Goal: Task Accomplishment & Management: Use online tool/utility

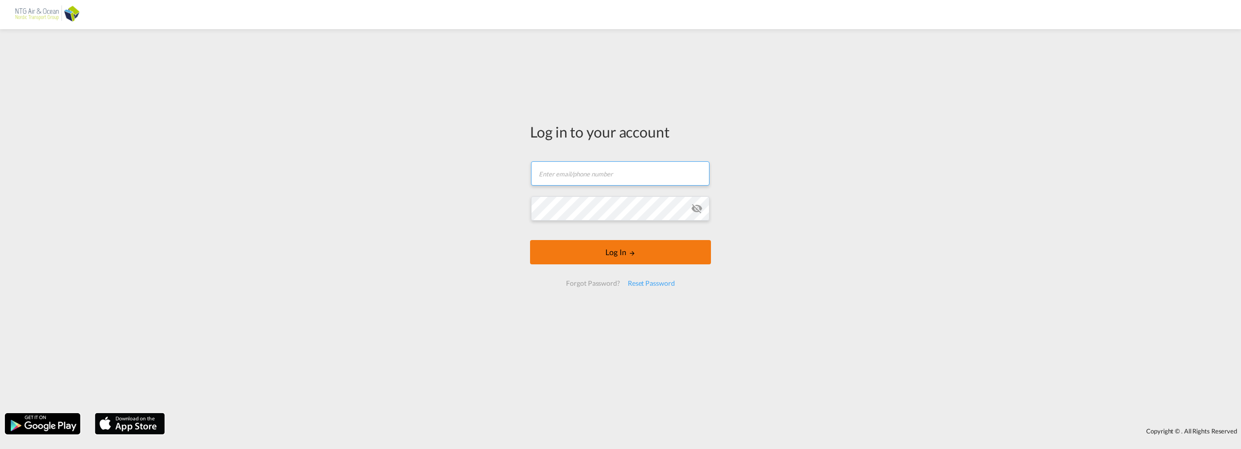
type input "[EMAIL_ADDRESS][DOMAIN_NAME]"
click at [621, 254] on button "Log In" at bounding box center [620, 252] width 181 height 24
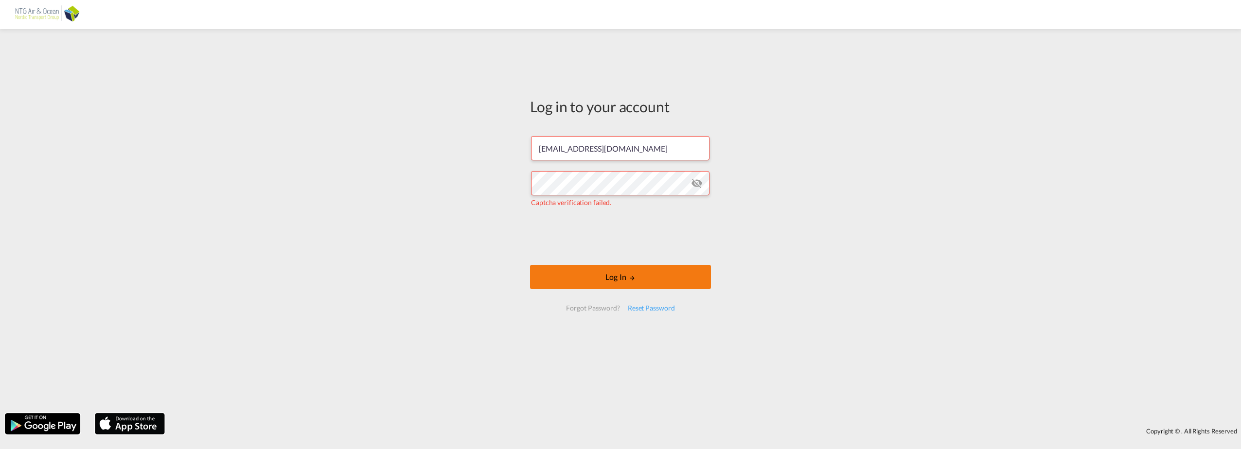
click at [611, 275] on button "Log In" at bounding box center [620, 277] width 181 height 24
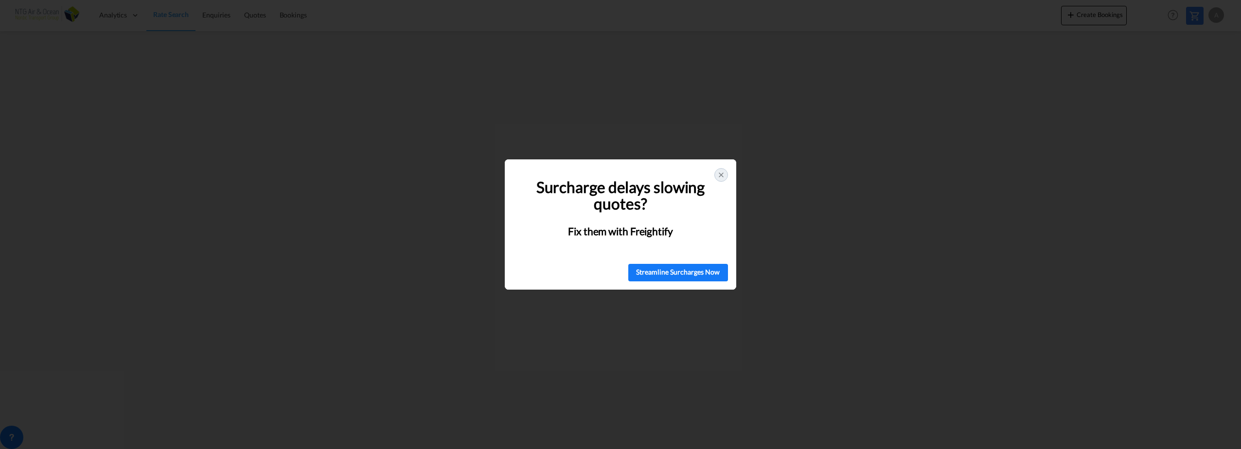
click at [720, 173] on icon at bounding box center [721, 175] width 8 height 8
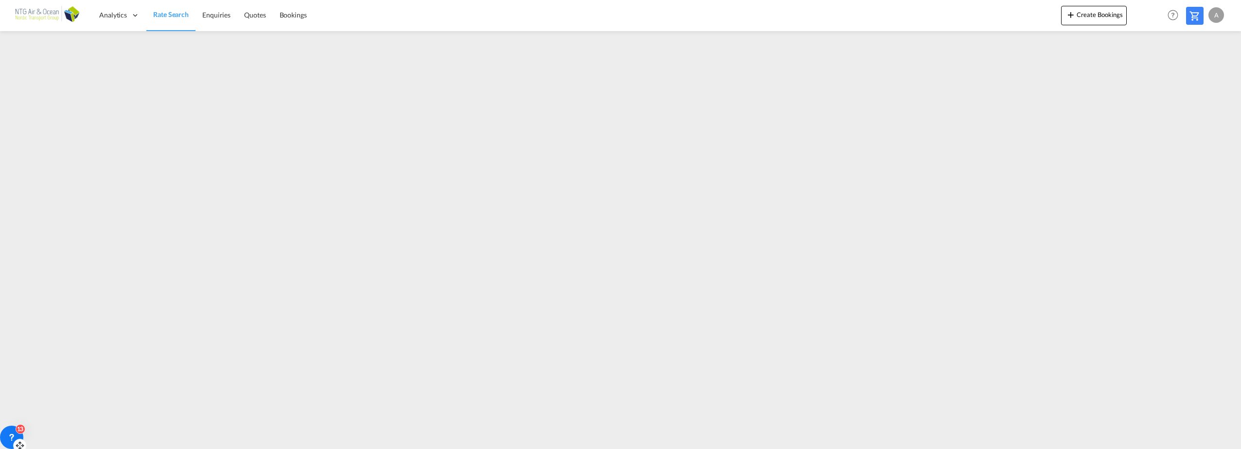
click at [10, 434] on icon at bounding box center [12, 438] width 10 height 10
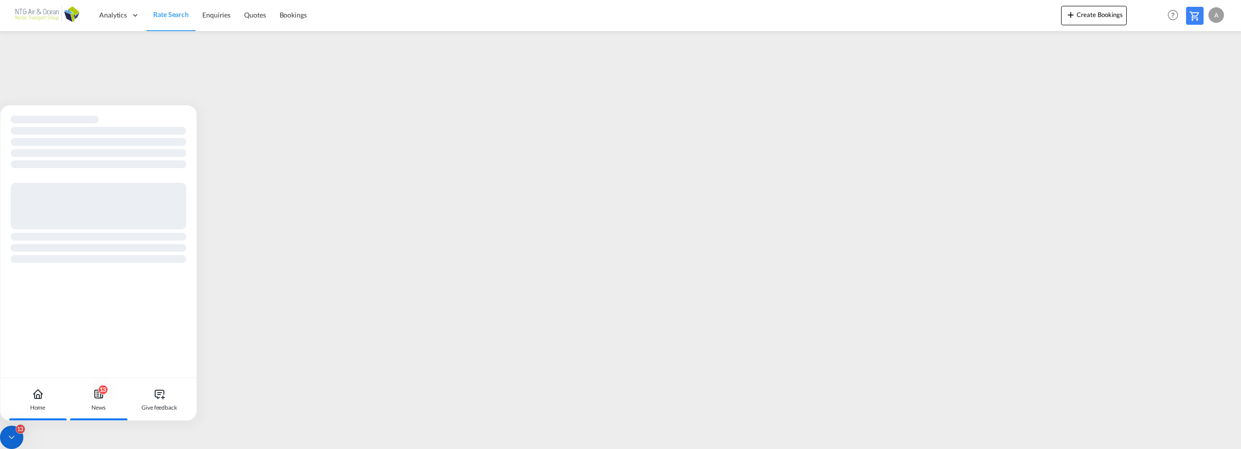
click at [98, 394] on icon at bounding box center [99, 395] width 12 height 12
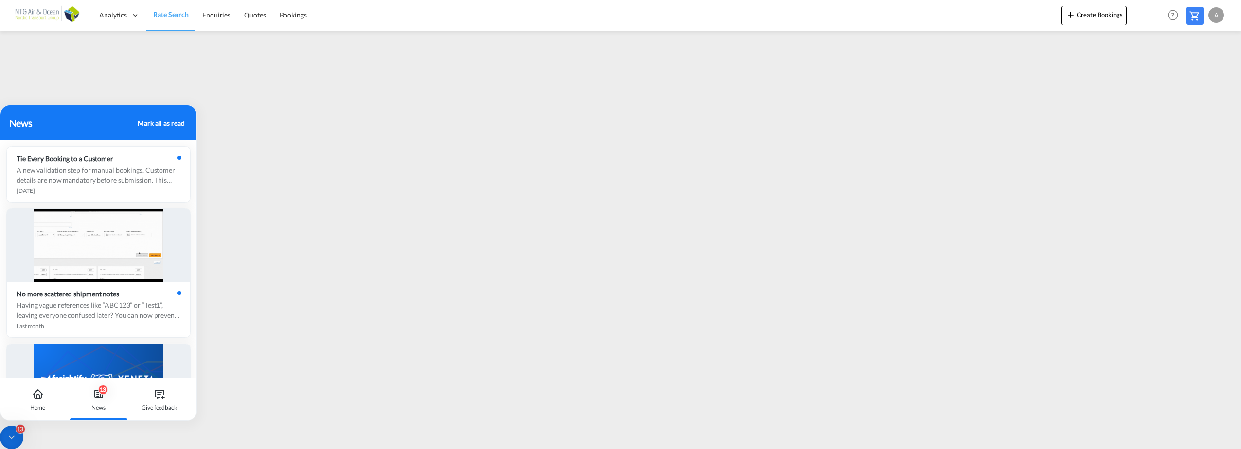
click at [178, 126] on div "Mark all as read" at bounding box center [161, 123] width 47 height 10
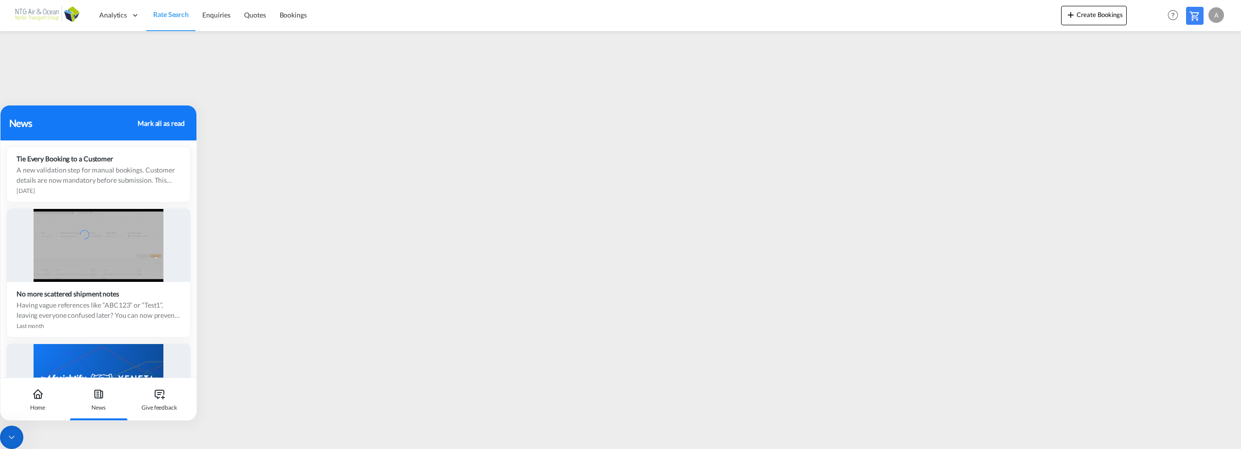
click at [13, 434] on icon at bounding box center [12, 438] width 10 height 10
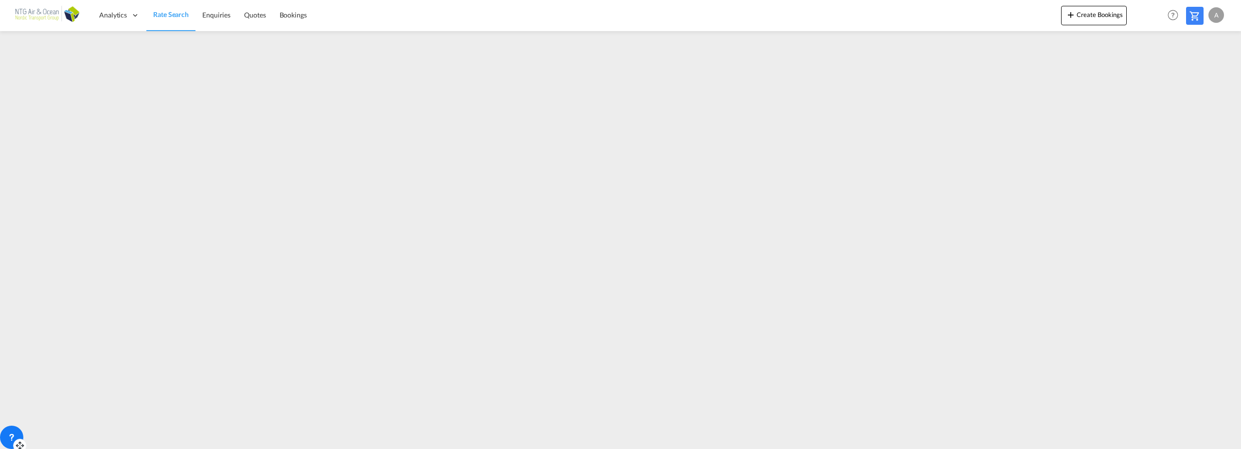
click at [1217, 14] on div "A" at bounding box center [1217, 15] width 16 height 16
click at [1197, 40] on button "My Profile" at bounding box center [1205, 42] width 63 height 19
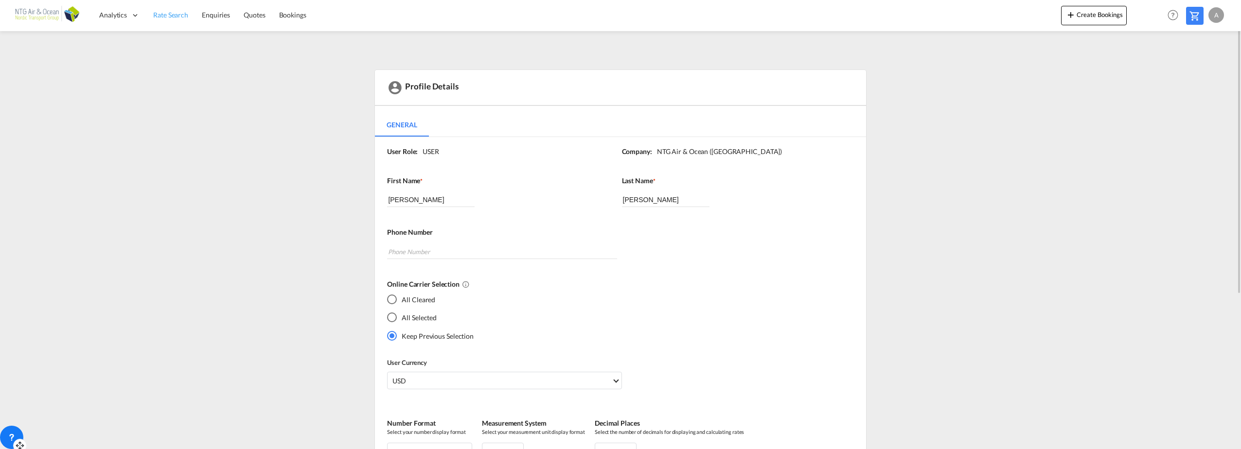
click at [174, 17] on span "Rate Search" at bounding box center [170, 15] width 35 height 8
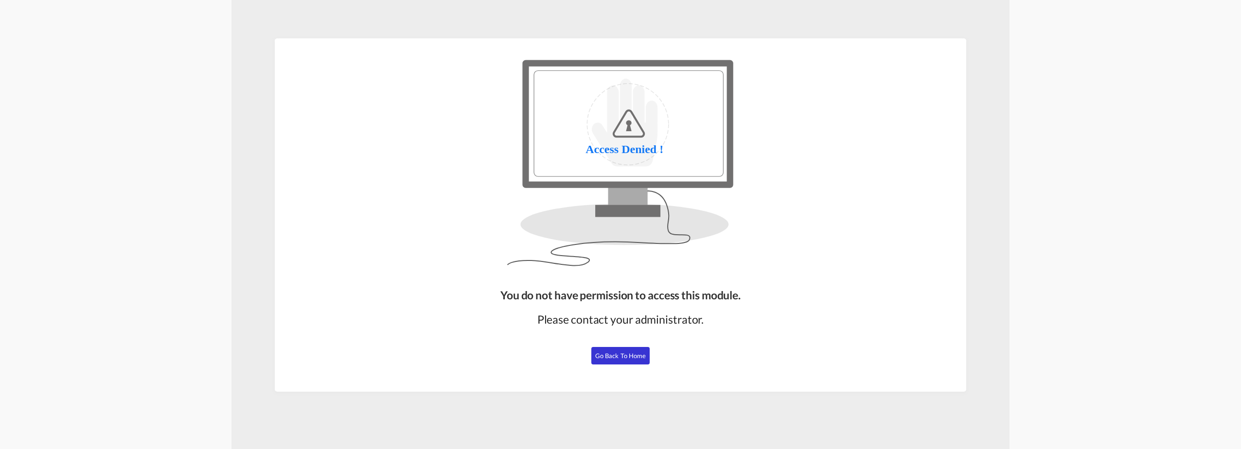
click at [622, 357] on span "Go Back to Home" at bounding box center [620, 356] width 51 height 8
